Goal: Check status: Check status

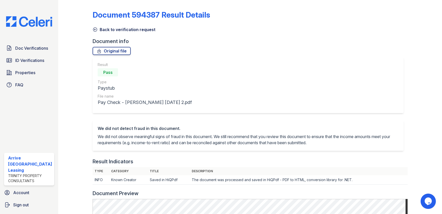
scroll to position [31, 0]
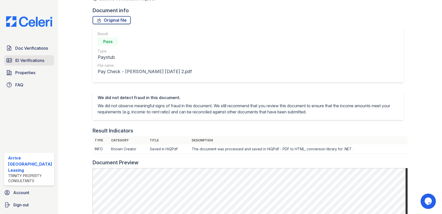
click at [45, 58] on link "ID Verifications" at bounding box center [29, 60] width 50 height 10
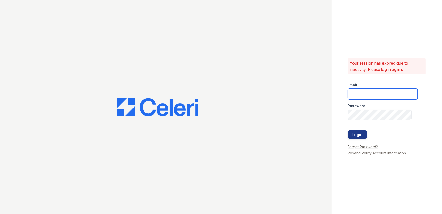
type input "ArriveWestborough@trinity-pm.com"
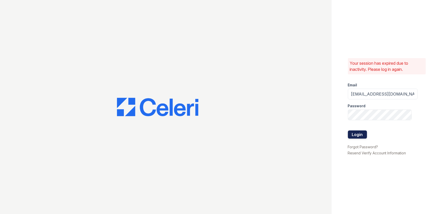
click at [357, 133] on button "Login" at bounding box center [357, 134] width 19 height 8
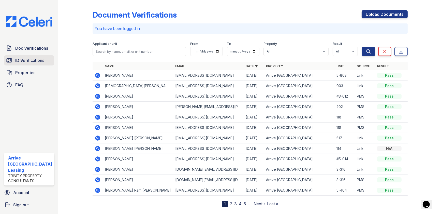
click at [37, 59] on span "ID Verifications" at bounding box center [29, 60] width 29 height 6
